Goal: Task Accomplishment & Management: Manage account settings

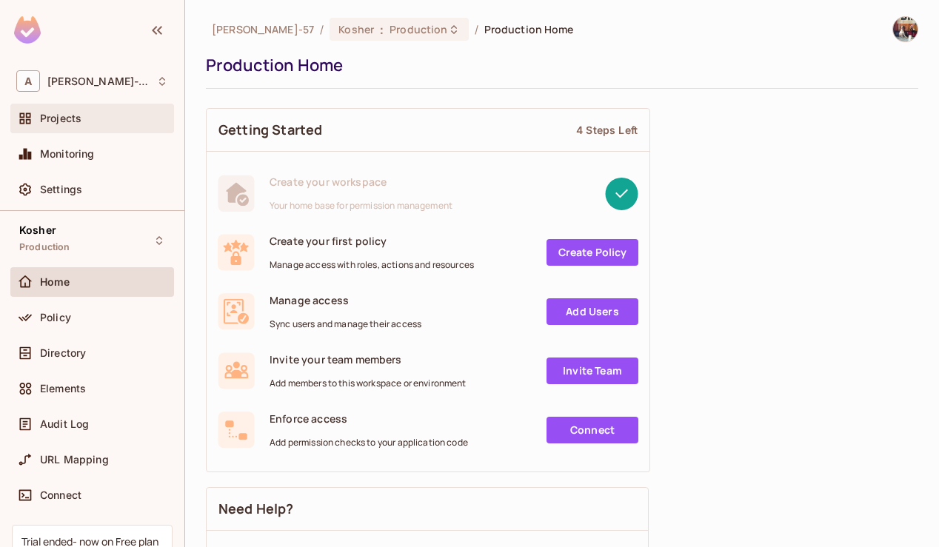
click at [77, 116] on span "Projects" at bounding box center [60, 119] width 41 height 12
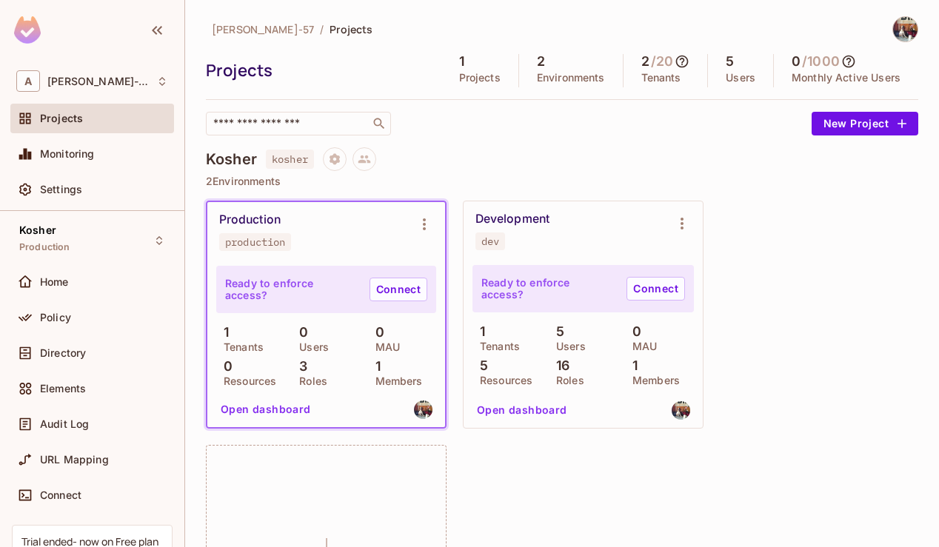
click at [513, 225] on div "Development" at bounding box center [512, 219] width 74 height 15
click at [554, 402] on button "Open dashboard" at bounding box center [522, 410] width 102 height 24
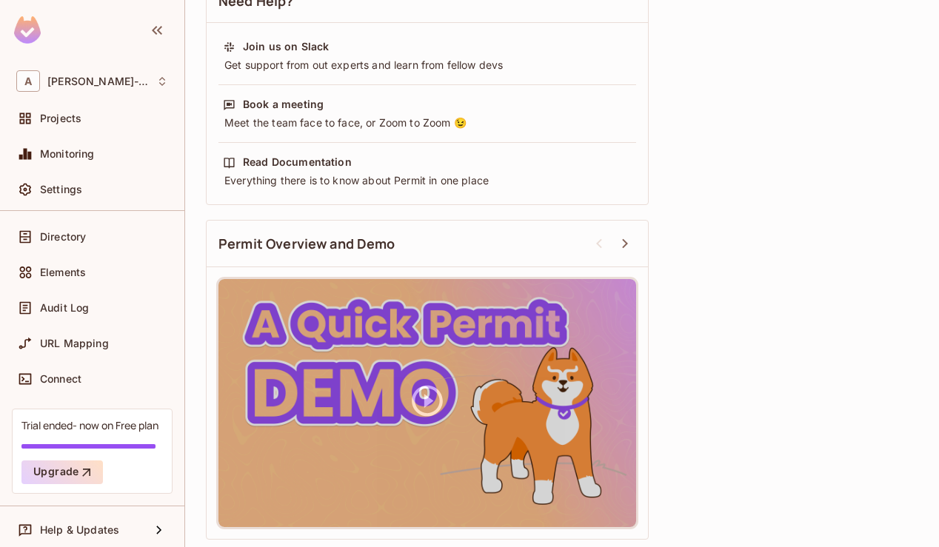
scroll to position [122, 0]
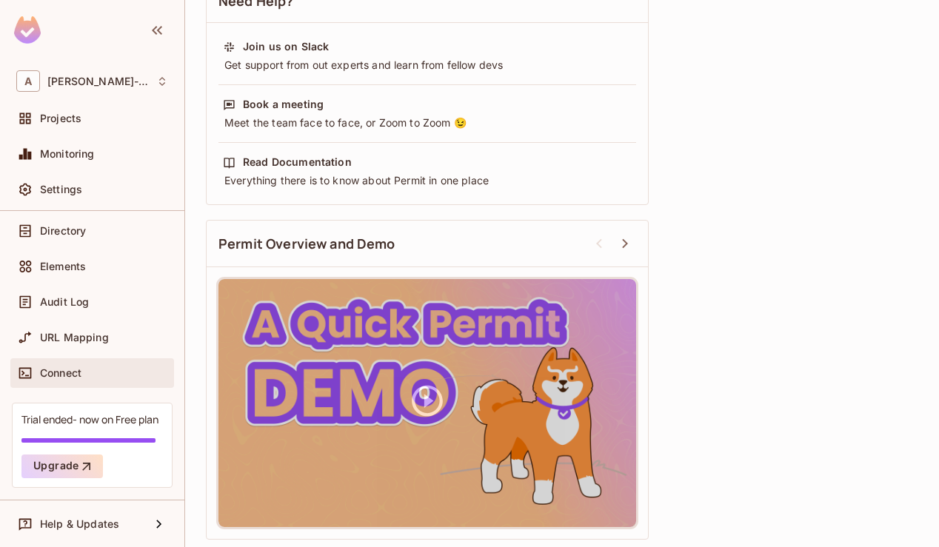
click at [78, 367] on span "Connect" at bounding box center [60, 373] width 41 height 12
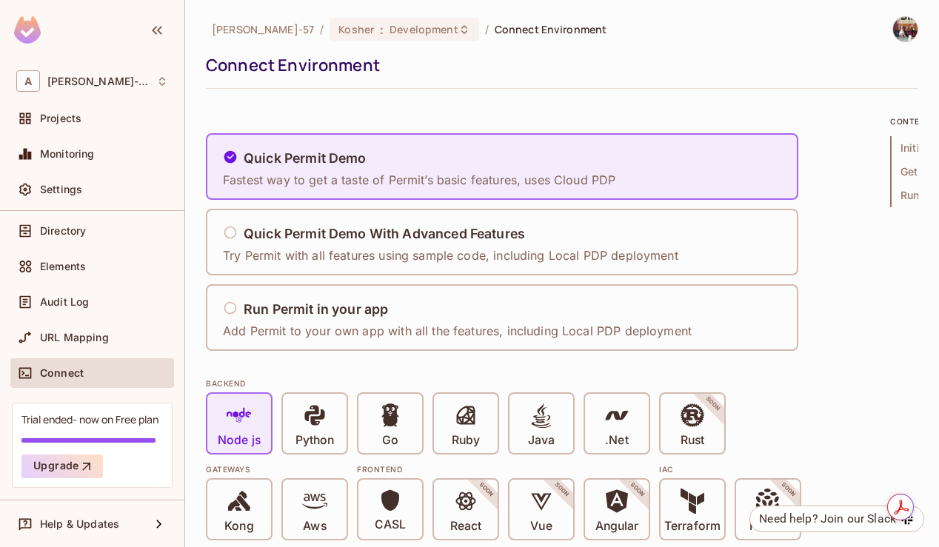
scroll to position [26, 0]
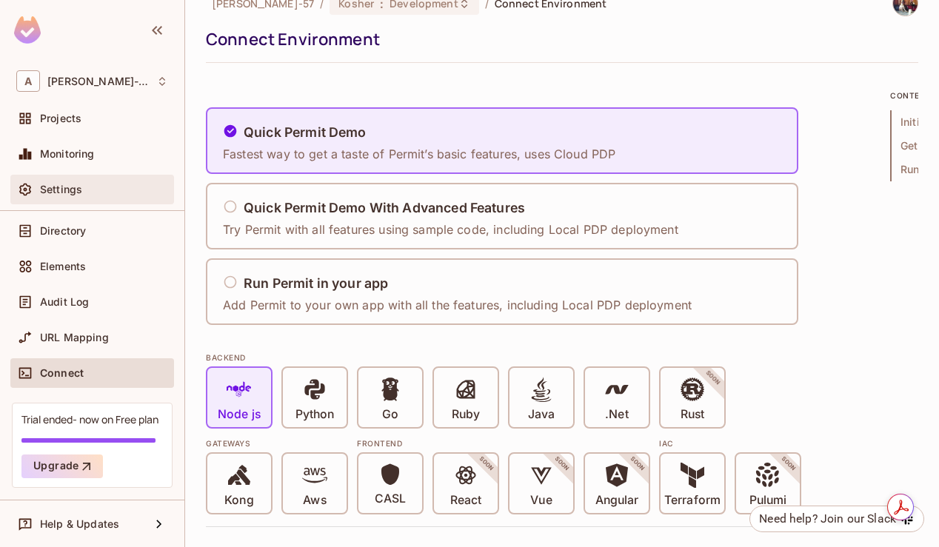
click at [101, 192] on div "Settings" at bounding box center [104, 190] width 128 height 12
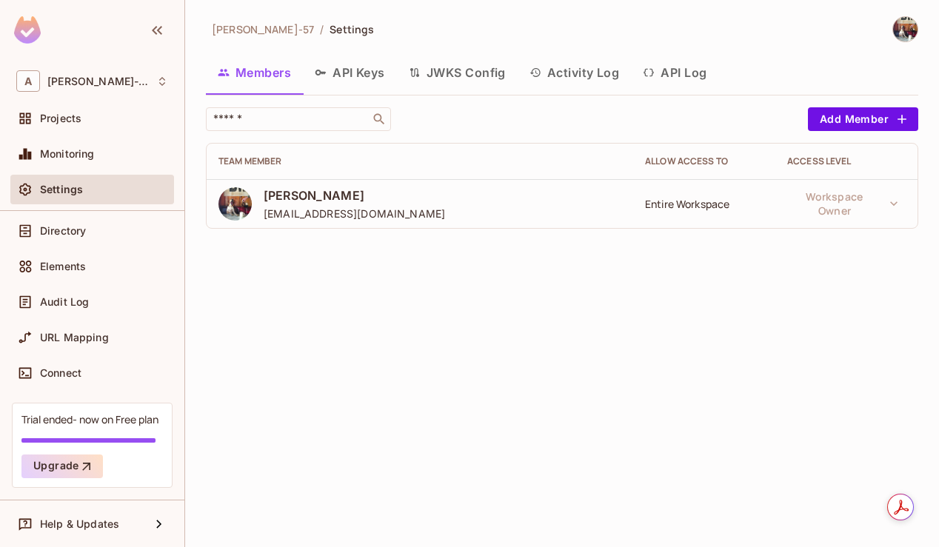
click at [356, 68] on button "API Keys" at bounding box center [350, 72] width 94 height 37
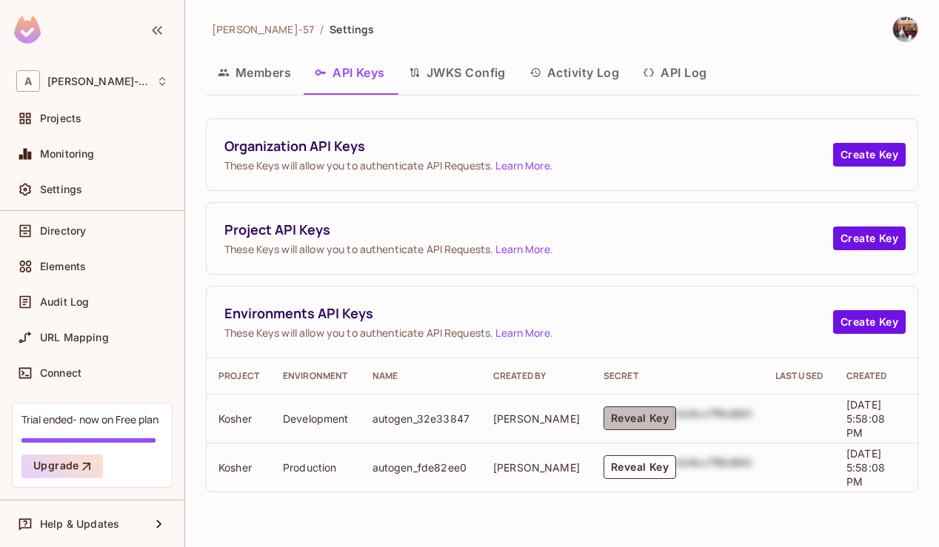
click at [603, 415] on button "Reveal Key" at bounding box center [639, 418] width 73 height 24
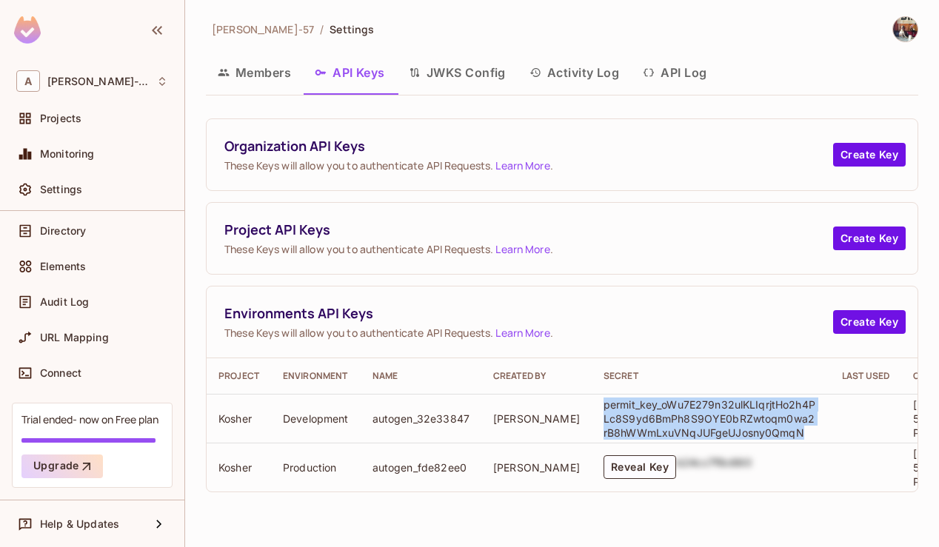
drag, startPoint x: 767, startPoint y: 434, endPoint x: 568, endPoint y: 403, distance: 201.4
click at [591, 403] on td "permit_key_oWu7E279n32ulKLIqrjtHo2h4PLc8S9yd6BmPh8S9OYE0bRZwtoqm0wa2rB8hWWmLxuV…" at bounding box center [710, 418] width 238 height 49
copy p "permit_key_oWu7E279n32ulKLIqrjtHo2h4PLc8S9yd6BmPh8S9OYE0bRZwtoqm0wa2rB8hWWmLxuV…"
